Goal: Task Accomplishment & Management: Use online tool/utility

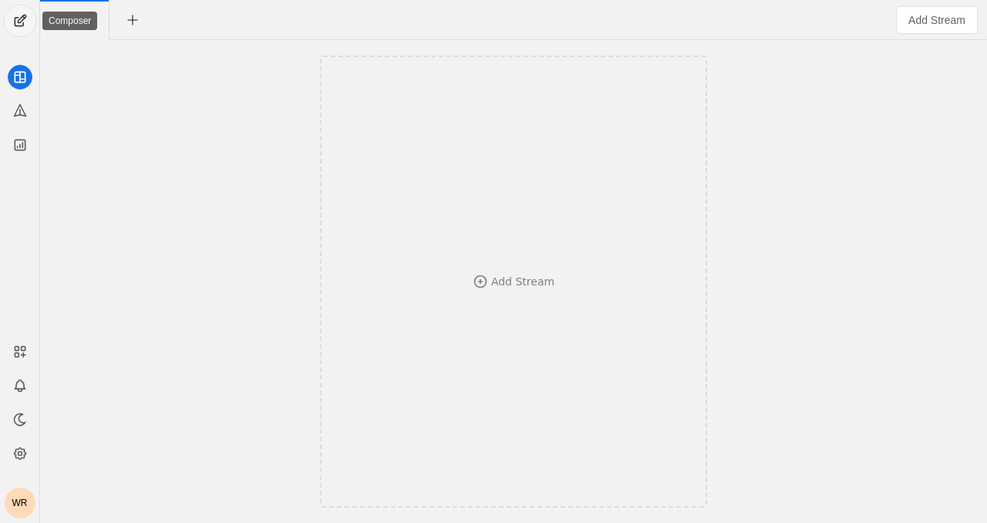
click at [19, 22] on span "undefined" at bounding box center [20, 20] width 31 height 31
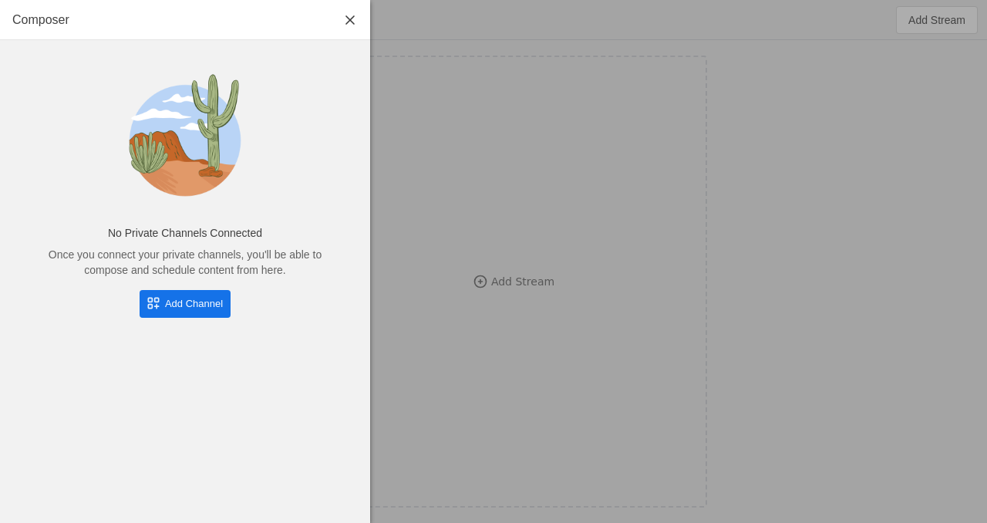
click at [172, 298] on span "Add Channel" at bounding box center [194, 303] width 58 height 15
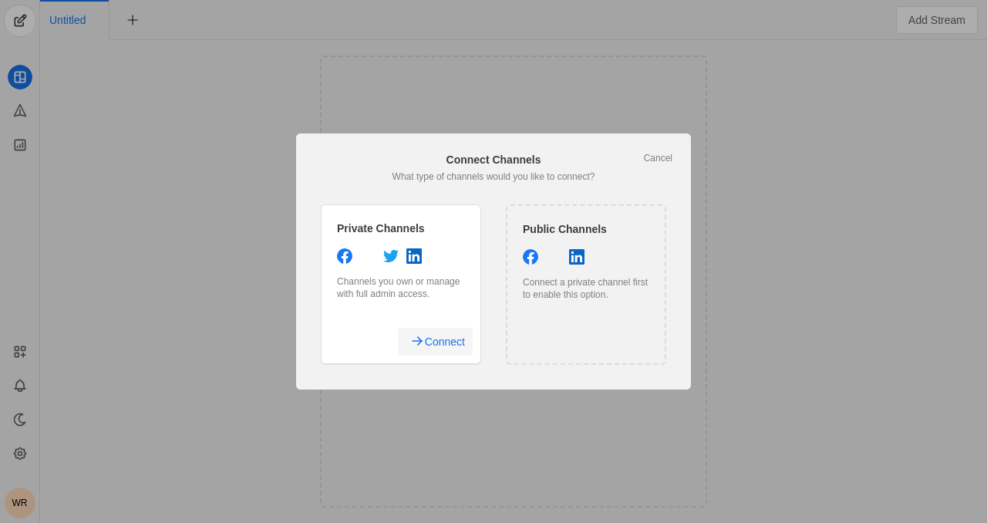
click at [437, 343] on span "Connect" at bounding box center [445, 342] width 40 height 28
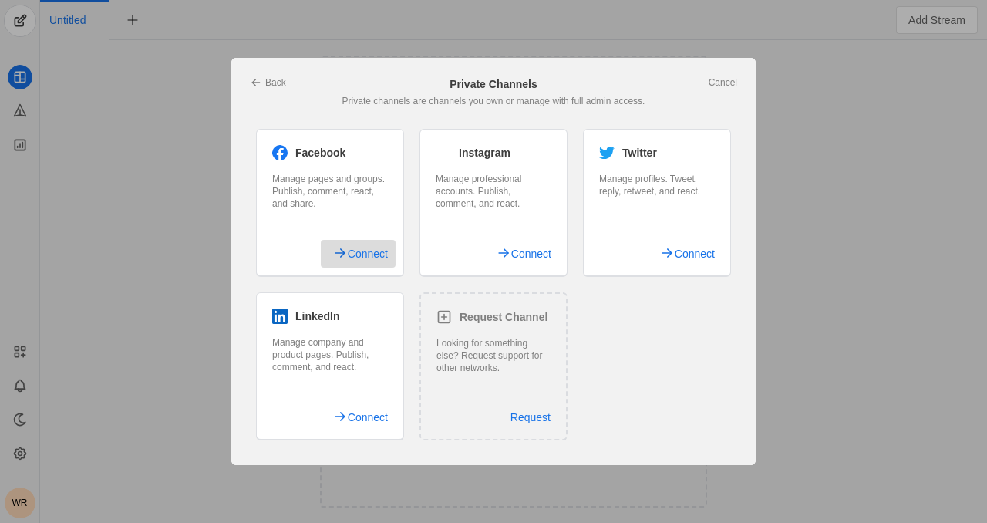
click at [379, 255] on span "Connect" at bounding box center [368, 254] width 40 height 28
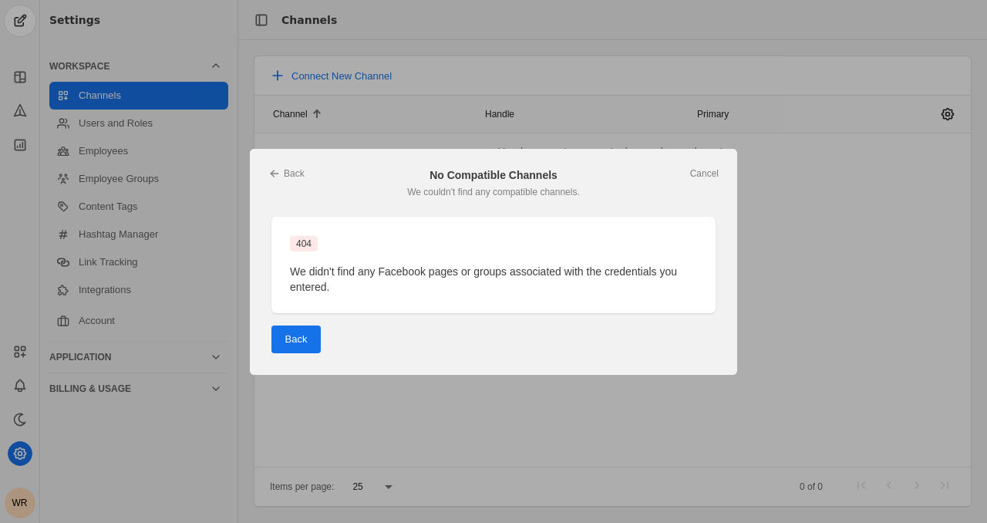
click at [305, 336] on span "Back" at bounding box center [296, 339] width 22 height 15
